Goal: Task Accomplishment & Management: Manage account settings

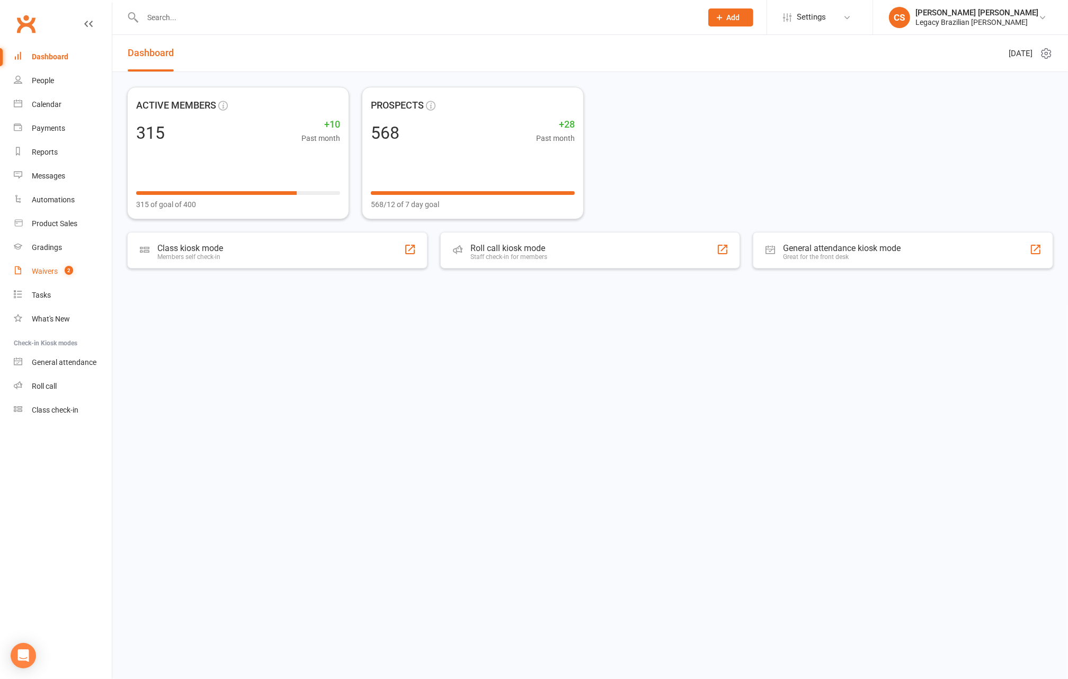
click at [73, 277] on link "Waivers 2" at bounding box center [63, 271] width 98 height 24
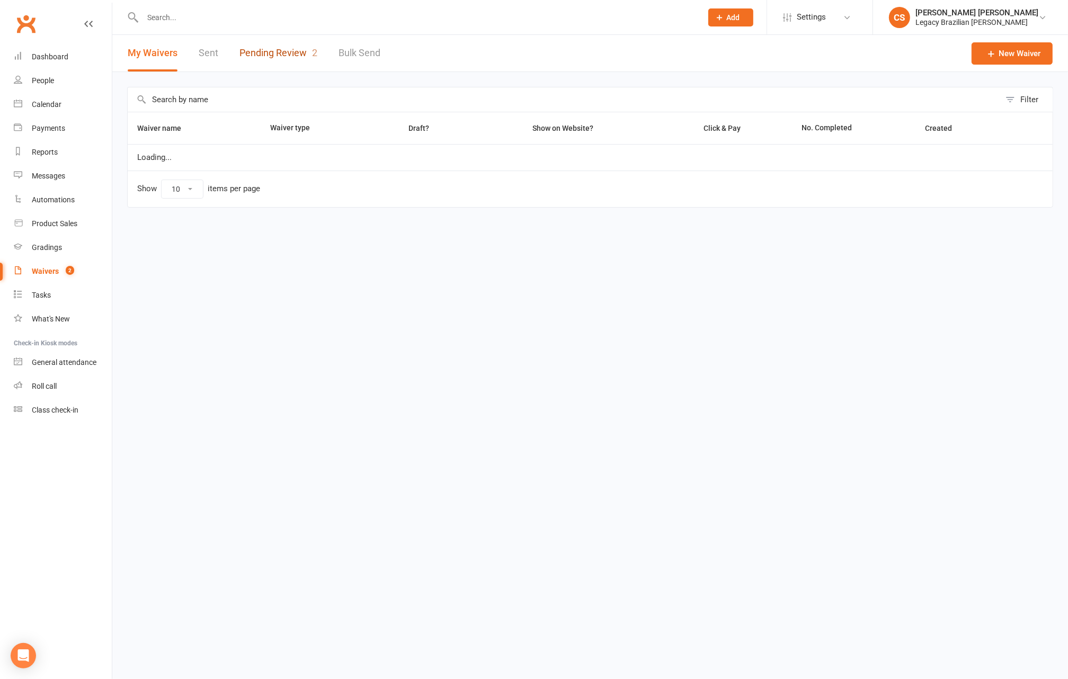
click at [277, 52] on link "Pending Review 2" at bounding box center [278, 53] width 78 height 37
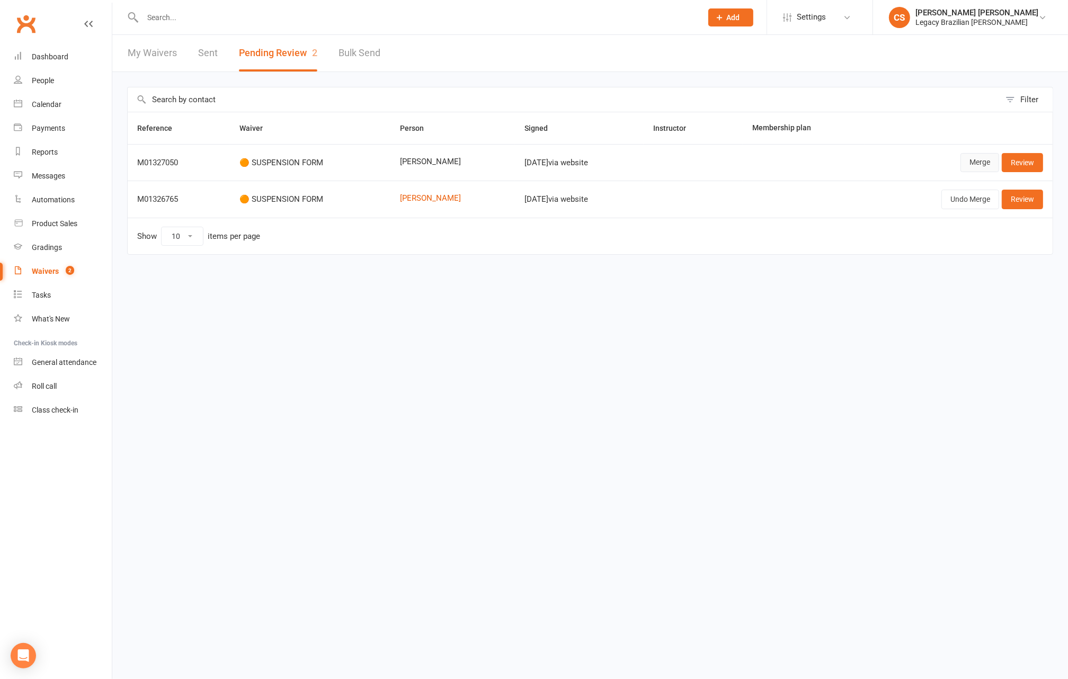
click at [996, 160] on link "Merge" at bounding box center [979, 162] width 39 height 19
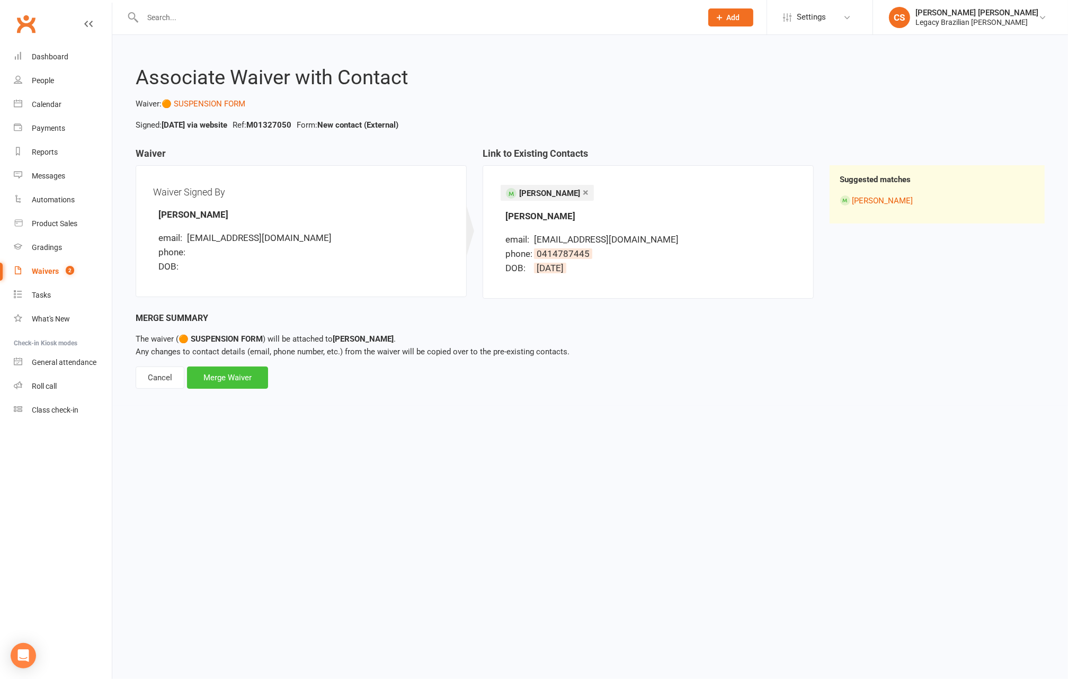
click at [223, 367] on div "Merge Waiver" at bounding box center [227, 377] width 81 height 22
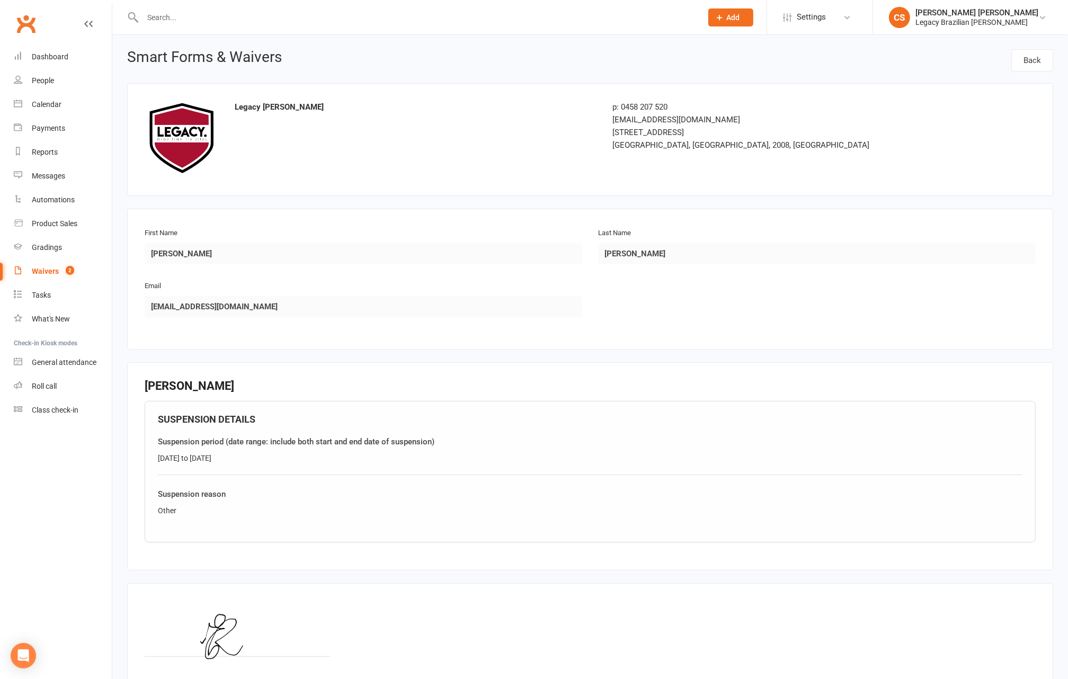
scroll to position [101, 0]
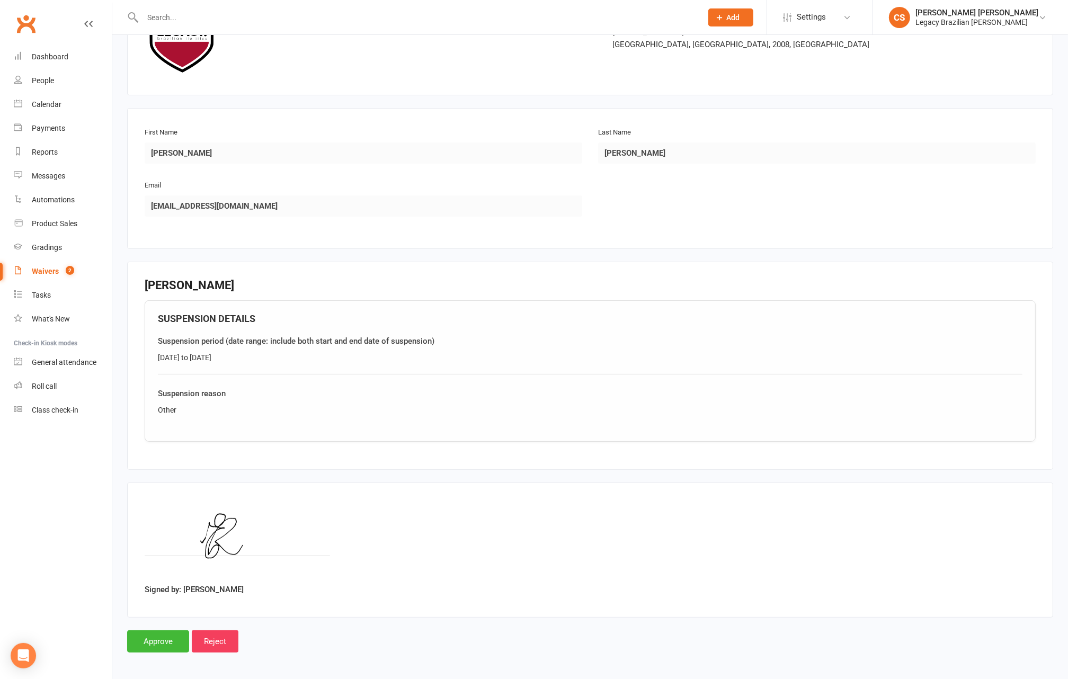
drag, startPoint x: 228, startPoint y: 354, endPoint x: 151, endPoint y: 355, distance: 76.8
click at [151, 355] on div "SUSPENSION DETAILS Suspension period (date range: include both start and end da…" at bounding box center [590, 371] width 891 height 142
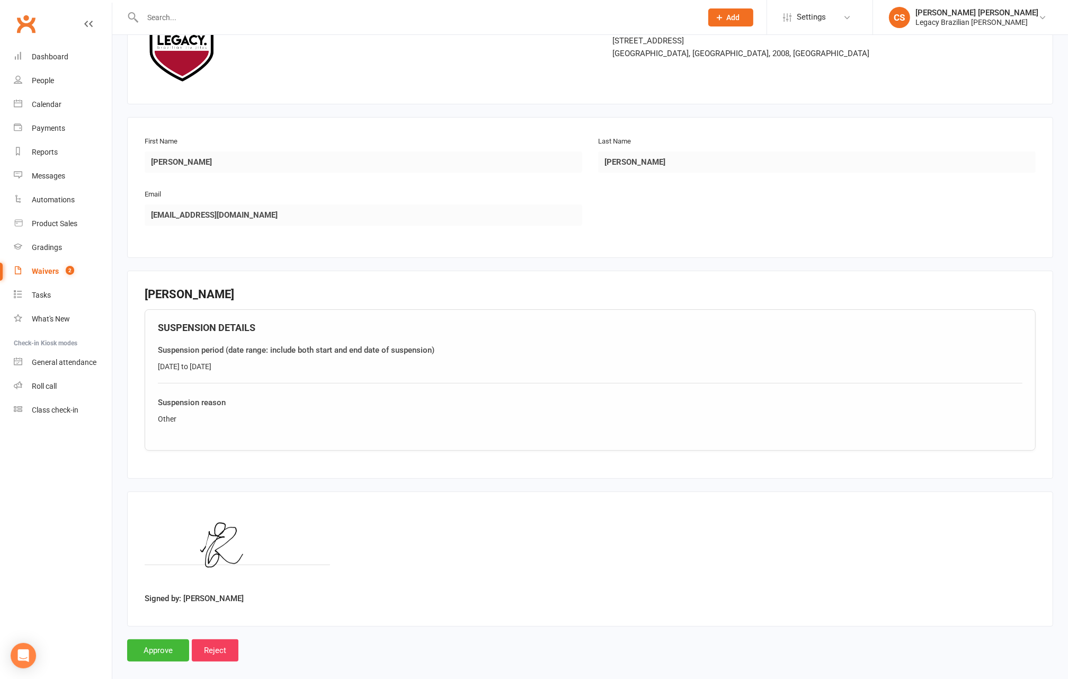
copy div "[DATE] to [DATE]"
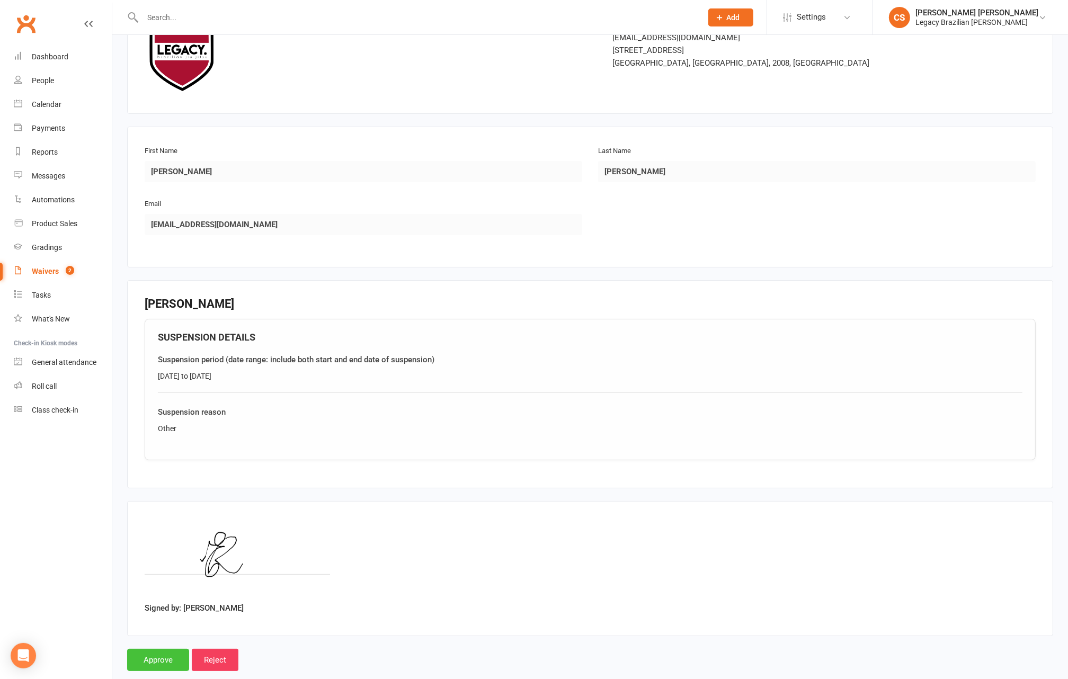
click at [140, 661] on input "Approve" at bounding box center [158, 660] width 62 height 22
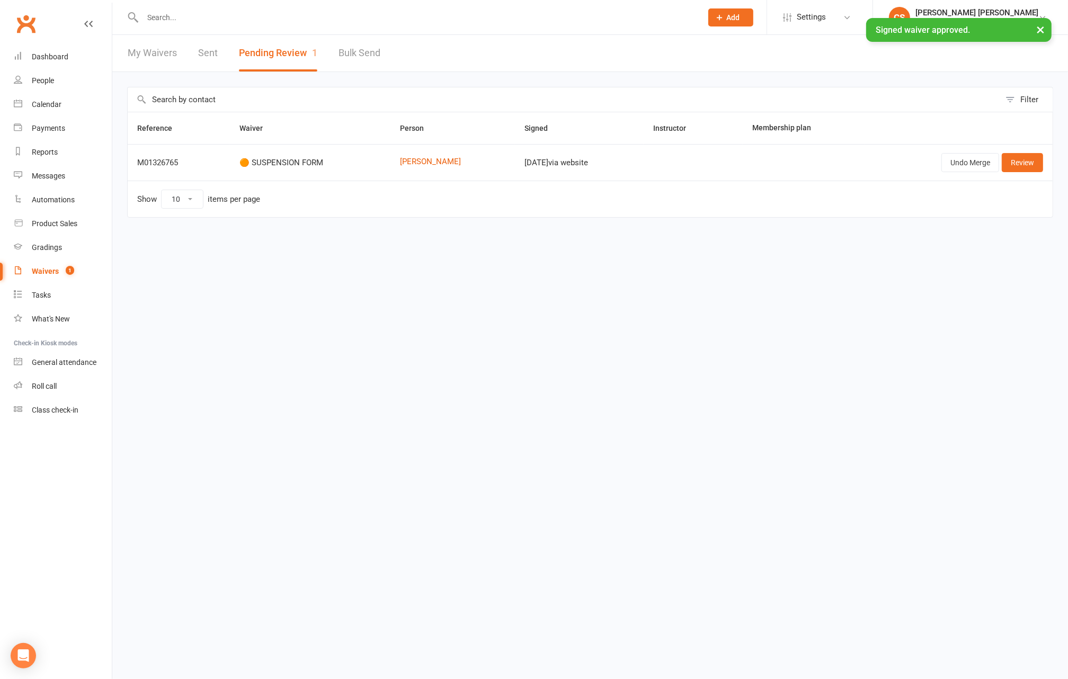
click at [293, 18] on div "× Signed waiver approved." at bounding box center [527, 18] width 1054 height 0
click at [270, 18] on div "× Signed waiver approved." at bounding box center [527, 18] width 1054 height 0
click at [160, 18] on div "× Signed waiver approved." at bounding box center [527, 18] width 1054 height 0
click at [162, 14] on input "text" at bounding box center [416, 17] width 555 height 15
click at [172, 18] on div "× Signed waiver approved." at bounding box center [527, 18] width 1054 height 0
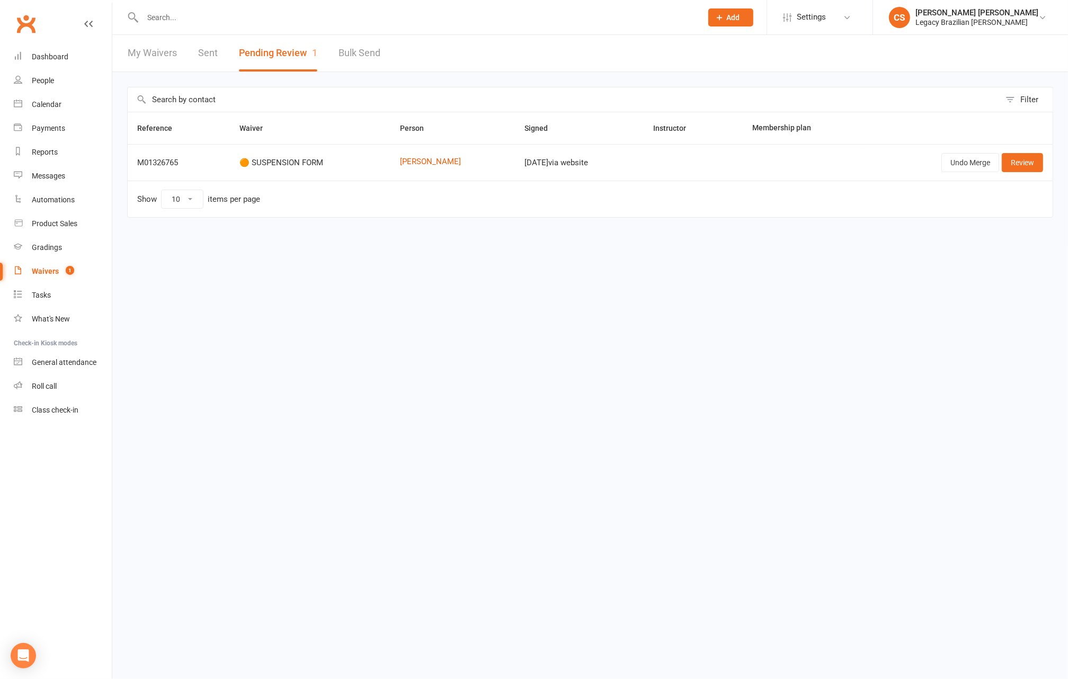
click at [214, 22] on input "text" at bounding box center [416, 17] width 555 height 15
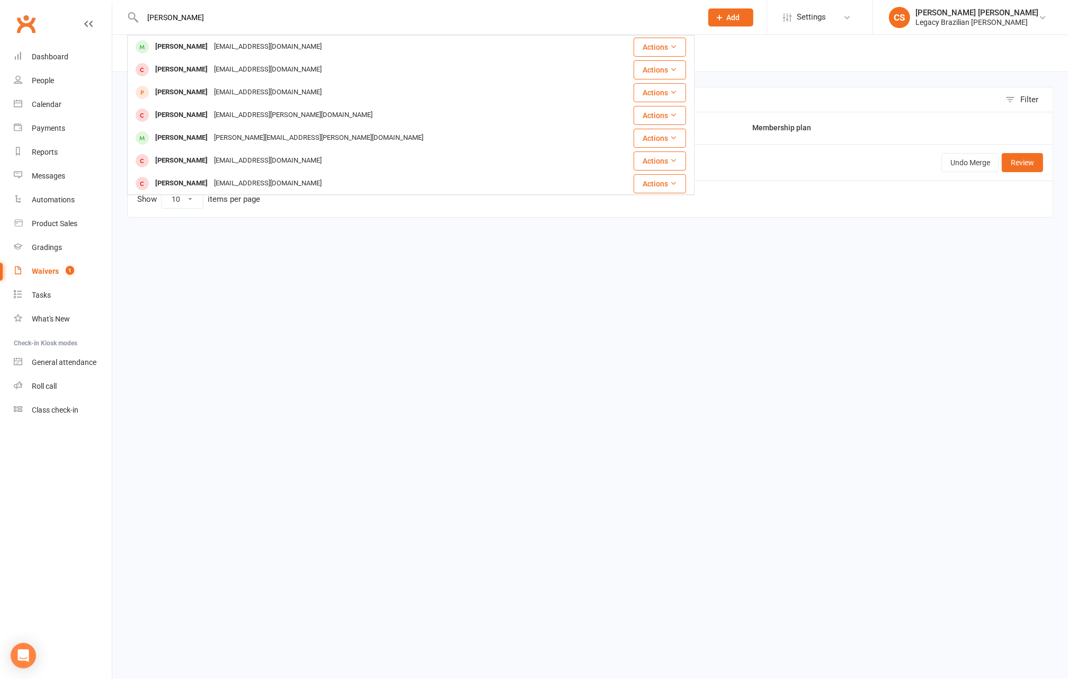
type input "[PERSON_NAME]"
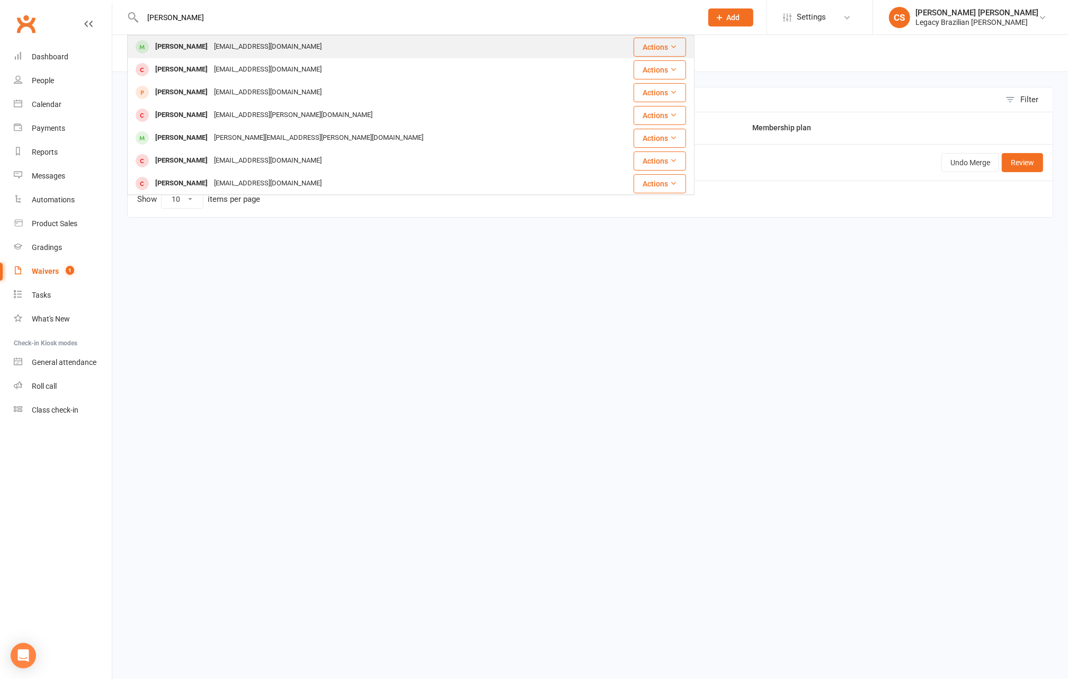
click at [262, 42] on div "[EMAIL_ADDRESS][DOMAIN_NAME]" at bounding box center [268, 46] width 114 height 15
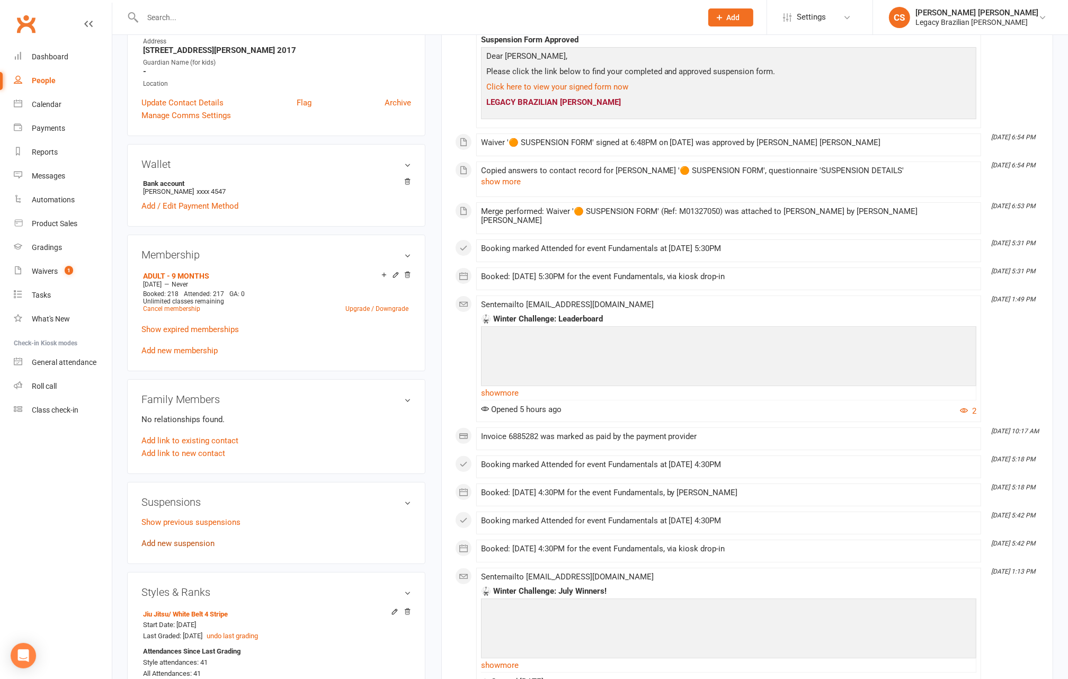
scroll to position [213, 0]
click at [186, 541] on link "Add new suspension" at bounding box center [177, 542] width 73 height 10
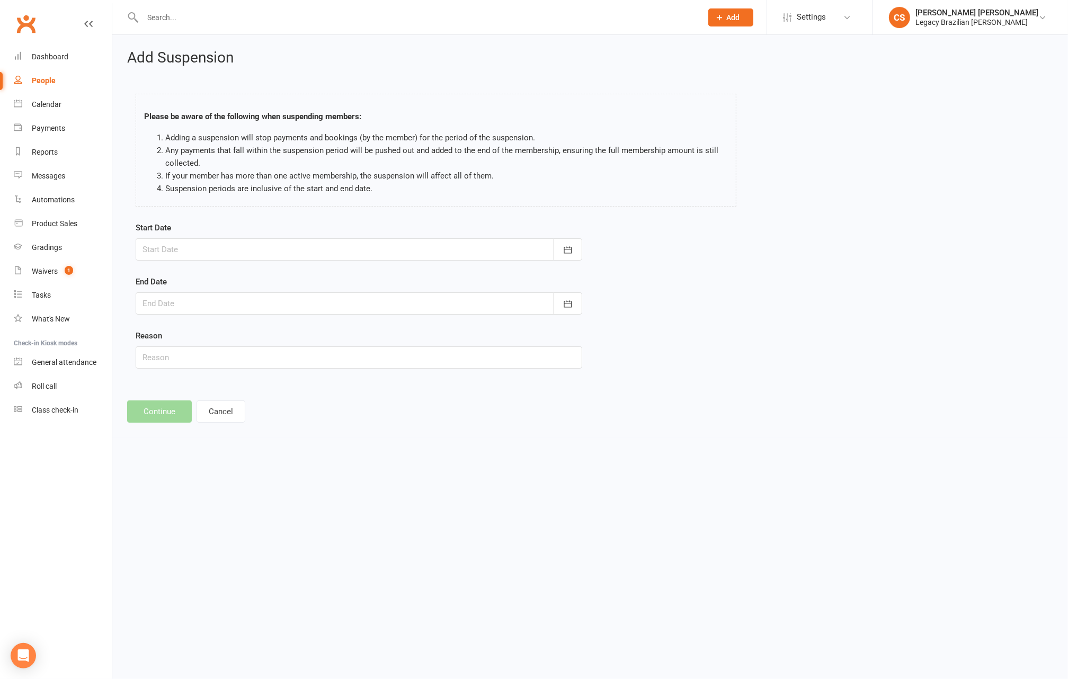
click at [237, 250] on div at bounding box center [359, 249] width 446 height 22
click at [205, 360] on button "11" at bounding box center [202, 356] width 22 height 19
type input "[DATE]"
click at [206, 288] on div "End Date [DATE] Sun Mon Tue Wed Thu Fri Sat 31 27 28 29 30 31 01 02 32 03 04 05…" at bounding box center [359, 294] width 446 height 39
click at [204, 307] on div at bounding box center [359, 303] width 446 height 22
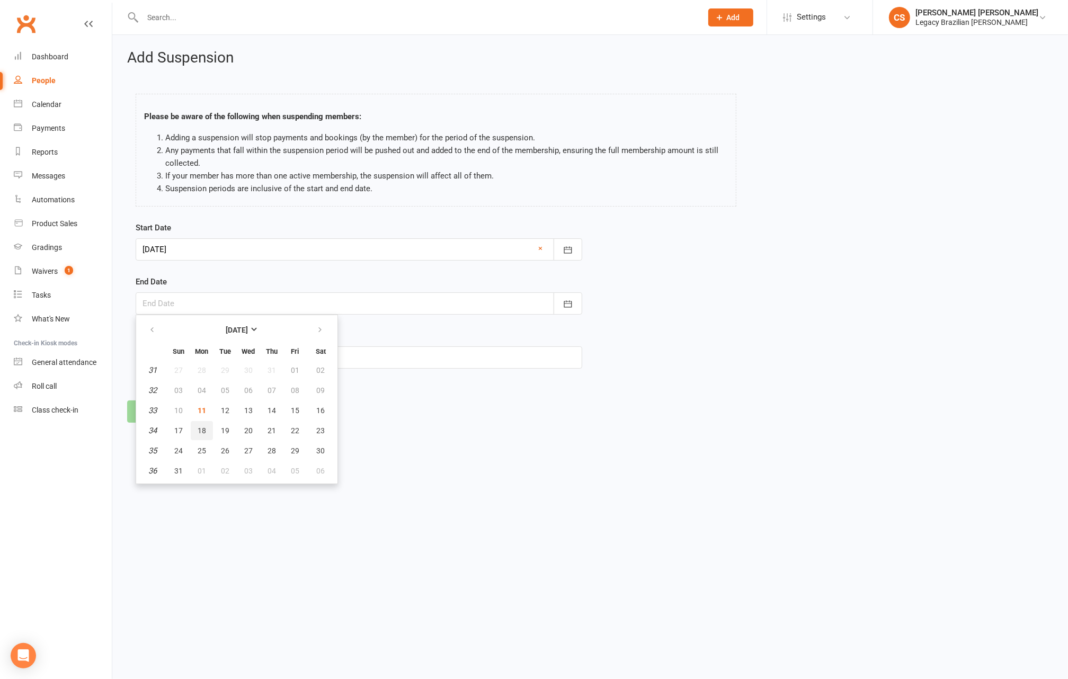
click at [202, 432] on span "18" at bounding box center [202, 430] width 8 height 8
type input "[DATE]"
click at [201, 355] on input "text" at bounding box center [359, 357] width 446 height 22
click at [288, 362] on input "text" at bounding box center [359, 357] width 446 height 22
type input "Medical"
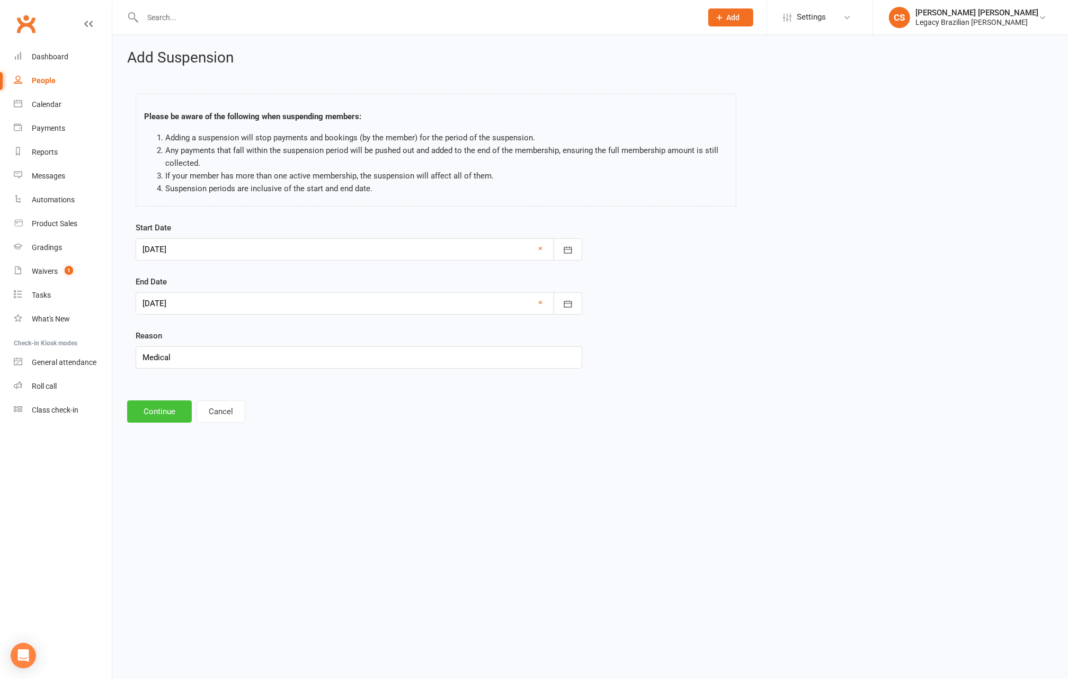
click at [155, 406] on button "Continue" at bounding box center [159, 411] width 65 height 22
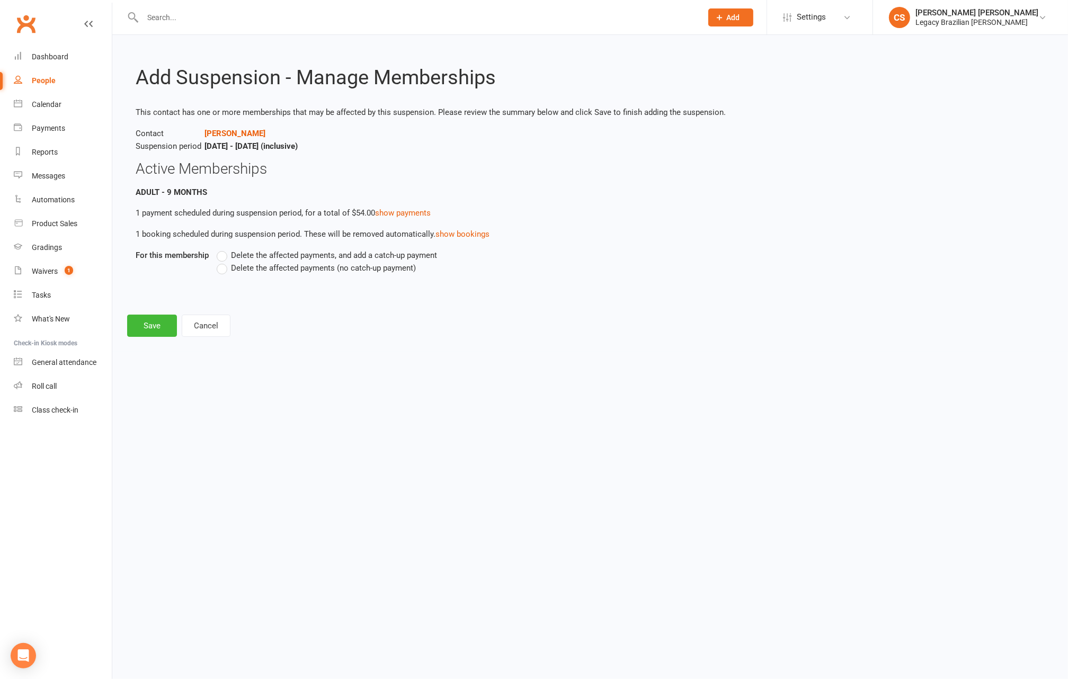
click at [225, 256] on label "Delete the affected payments, and add a catch-up payment" at bounding box center [327, 255] width 220 height 13
click at [223, 249] on input "Delete the affected payments, and add a catch-up payment" at bounding box center [220, 249] width 7 height 0
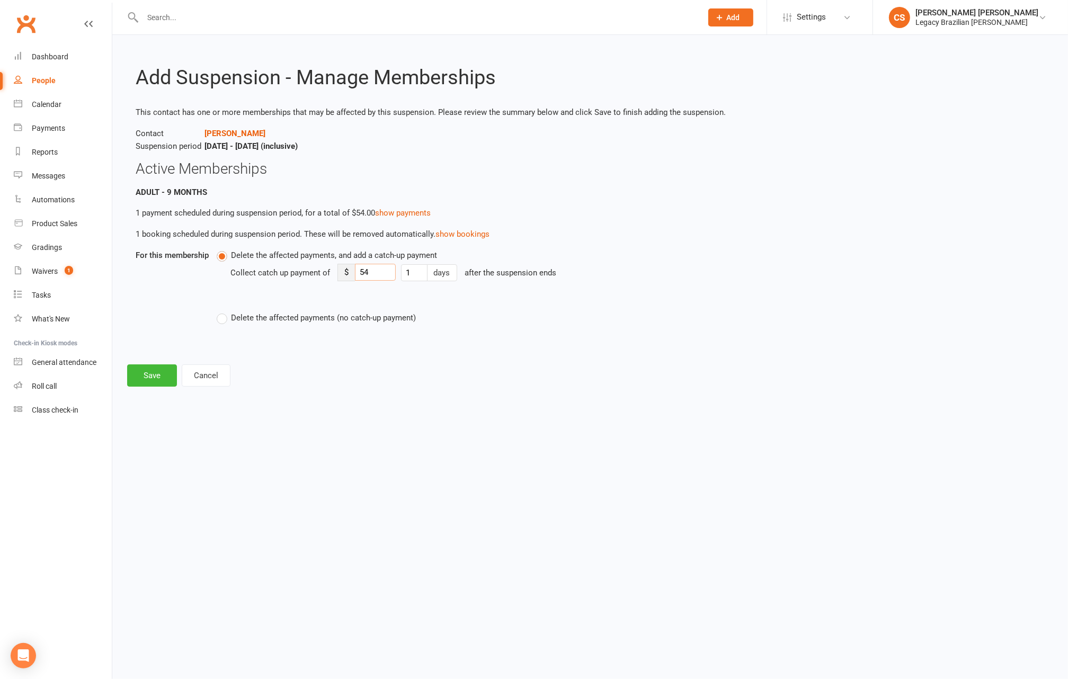
drag, startPoint x: 368, startPoint y: 271, endPoint x: 314, endPoint y: 270, distance: 54.0
click at [314, 270] on div "Collect catch up payment of $ 54 1 days after the suspension ends" at bounding box center [518, 280] width 576 height 37
type input "5"
click at [131, 374] on button "Save" at bounding box center [152, 375] width 50 height 22
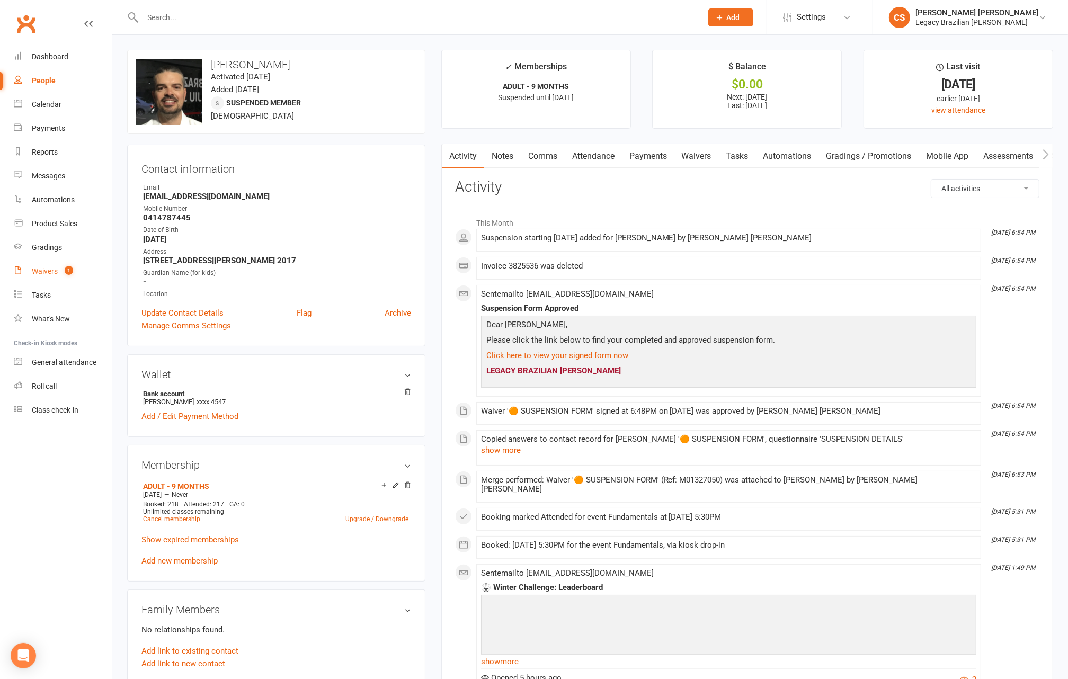
click at [40, 267] on div "Waivers" at bounding box center [45, 271] width 26 height 8
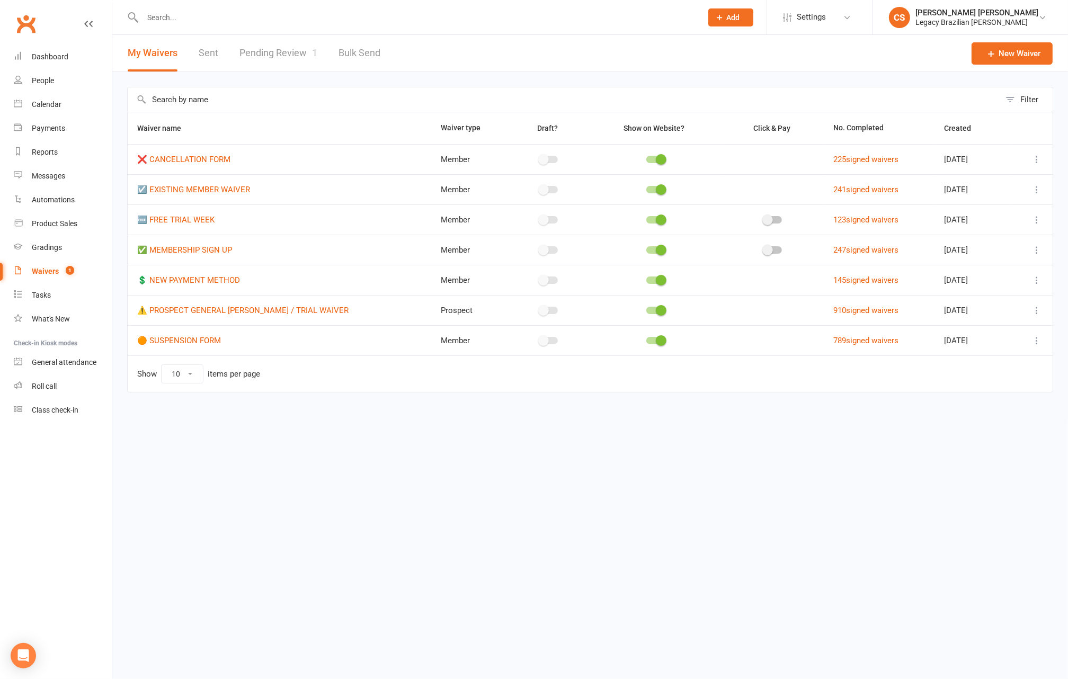
click at [290, 48] on link "Pending Review 1" at bounding box center [278, 53] width 78 height 37
